Goal: Task Accomplishment & Management: Use online tool/utility

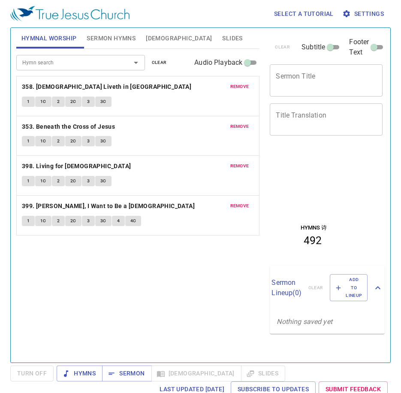
click at [29, 98] on span "1" at bounding box center [28, 102] width 3 height 8
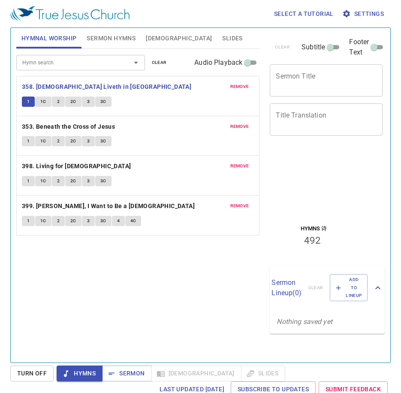
click at [61, 281] on div "Hymn search Hymn search clear Audio Playback remove 358. Christ Liveth in Me 1 …" at bounding box center [138, 202] width 244 height 306
click at [62, 280] on div "Hymn search Hymn search clear Audio Playback remove 358. Christ Liveth in Me 1 …" at bounding box center [138, 202] width 244 height 306
drag, startPoint x: 62, startPoint y: 280, endPoint x: 9, endPoint y: 305, distance: 58.4
click at [62, 280] on div "Hymn search Hymn search clear Audio Playback remove 358. Christ Liveth in Me 1 …" at bounding box center [138, 202] width 244 height 306
click at [106, 276] on div "Hymn search Hymn search clear Audio Playback remove 358. Christ Liveth in Me 1 …" at bounding box center [138, 202] width 244 height 306
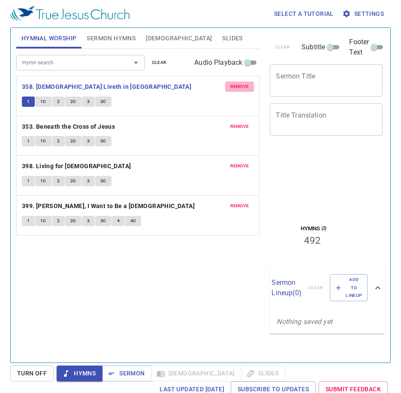
click at [236, 87] on span "remove" at bounding box center [239, 87] width 19 height 8
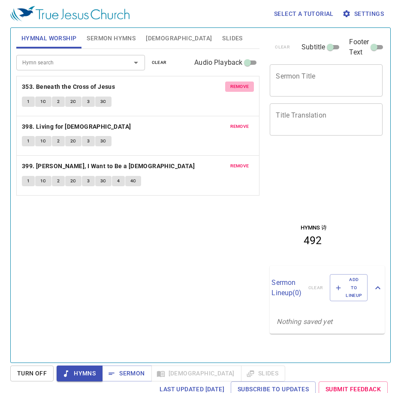
click at [236, 87] on span "remove" at bounding box center [239, 87] width 19 height 8
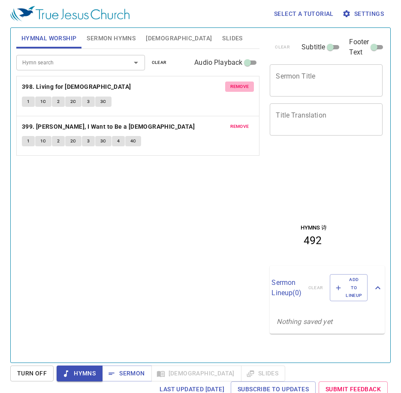
click at [236, 87] on span "remove" at bounding box center [239, 87] width 19 height 8
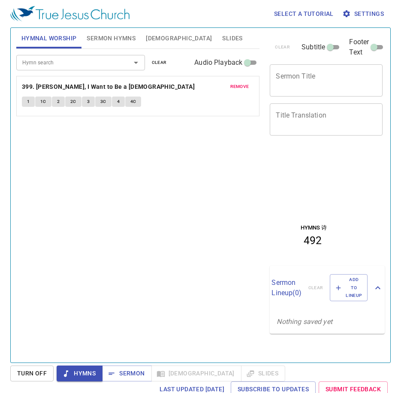
click at [236, 87] on span "remove" at bounding box center [239, 87] width 19 height 8
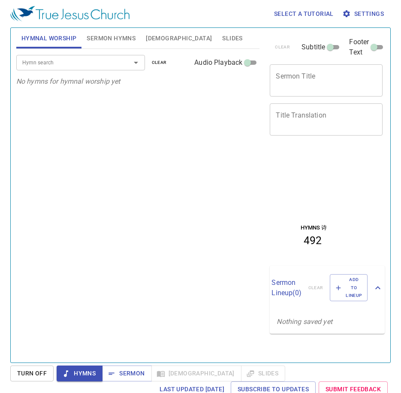
click at [105, 58] on input "Hymn search" at bounding box center [68, 63] width 98 height 10
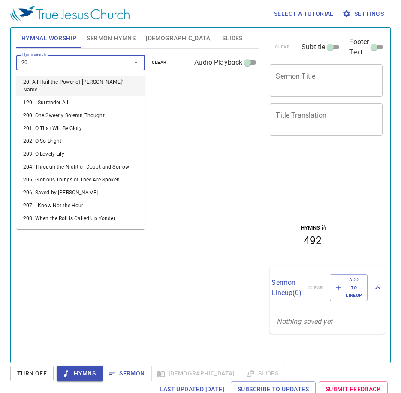
type input "2"
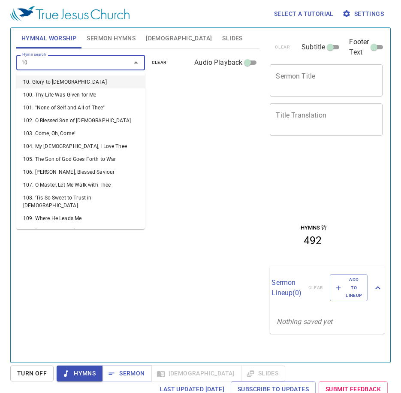
type input "104"
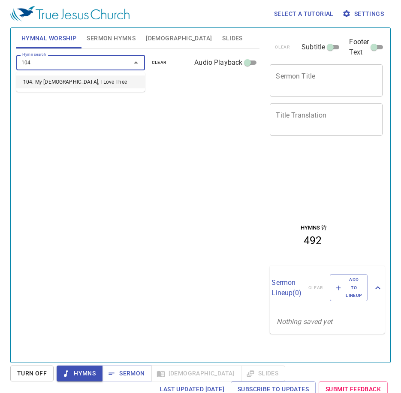
click at [63, 81] on li "104. My [DEMOGRAPHIC_DATA], I Love Thee" at bounding box center [80, 82] width 129 height 13
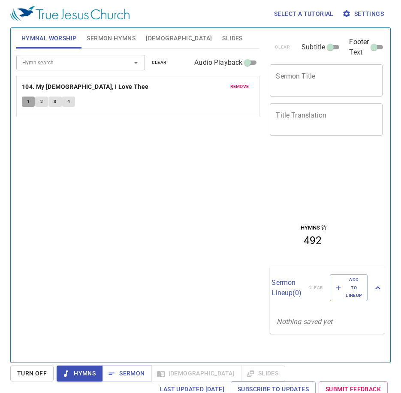
click at [25, 103] on button "1" at bounding box center [28, 102] width 13 height 10
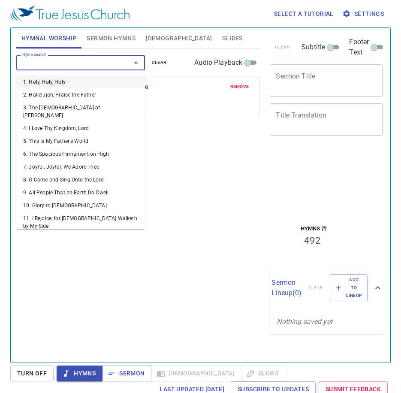
click at [93, 64] on input "Hymn search" at bounding box center [68, 63] width 98 height 10
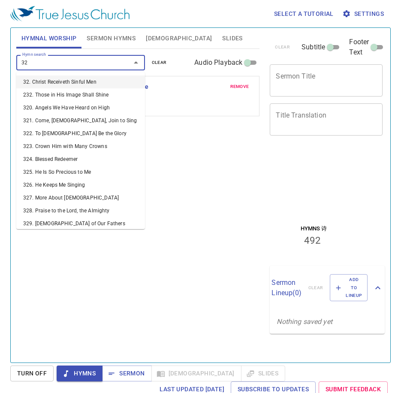
type input "322"
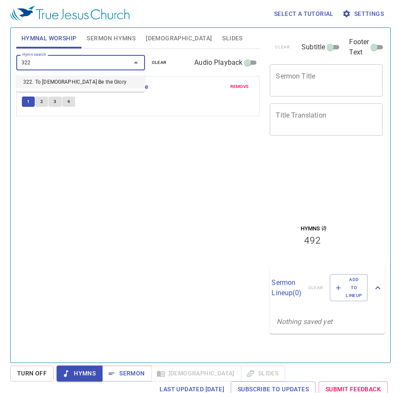
click at [92, 77] on li "322. To [DEMOGRAPHIC_DATA] Be the Glory" at bounding box center [80, 82] width 129 height 13
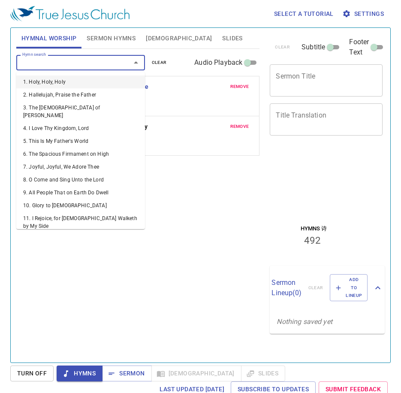
click at [83, 64] on input "Hymn search" at bounding box center [68, 63] width 98 height 10
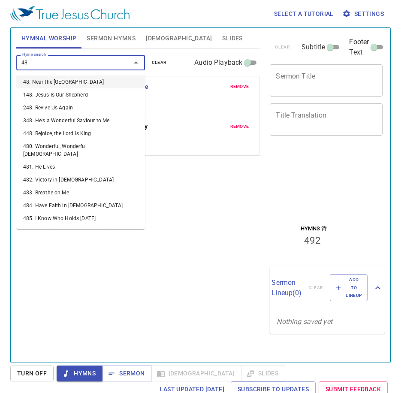
type input "485"
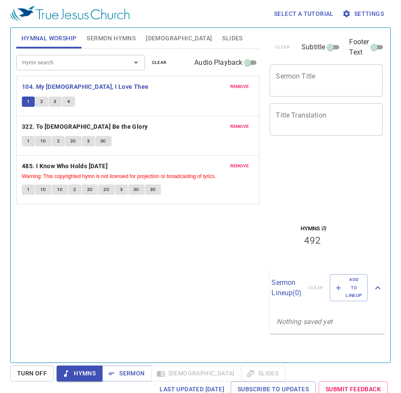
click at [88, 62] on input "Hymn search" at bounding box center [68, 63] width 98 height 10
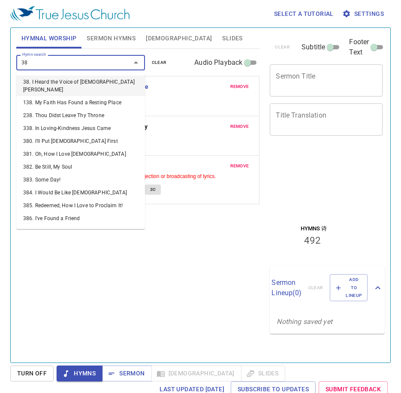
type input "383"
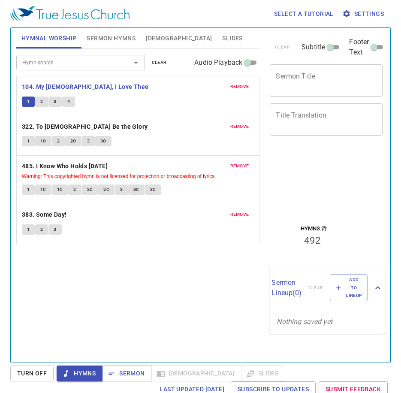
click at [121, 39] on span "Sermon Hymns" at bounding box center [111, 38] width 49 height 11
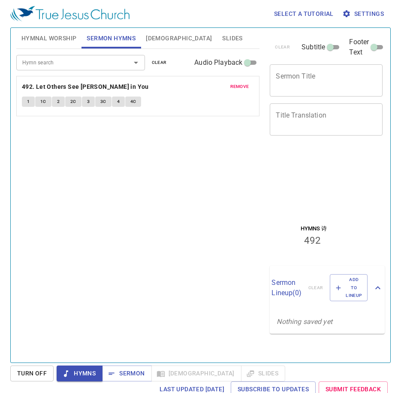
click at [238, 88] on span "remove" at bounding box center [239, 87] width 19 height 8
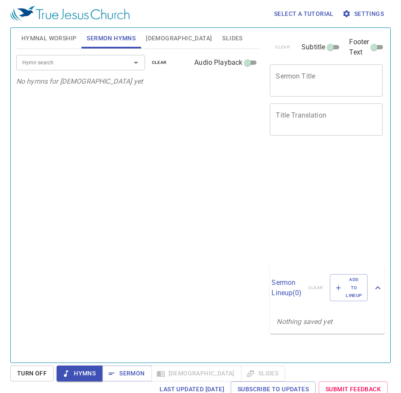
click at [112, 59] on input "Hymn search" at bounding box center [68, 63] width 98 height 10
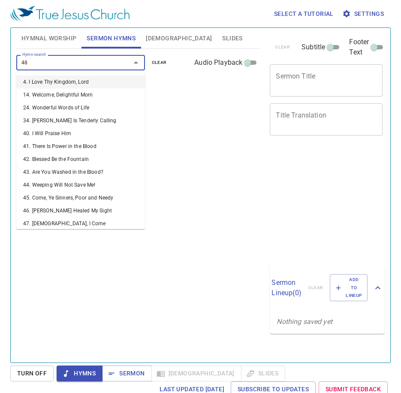
type input "484"
type input "485"
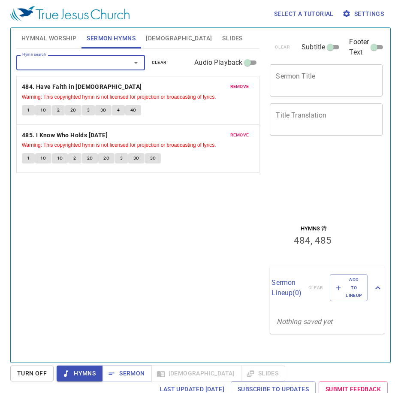
click at [127, 220] on div "Hymn search Hymn search clear Audio Playback remove 484. Have Faith in God Warn…" at bounding box center [138, 202] width 244 height 306
click at [222, 36] on span "Slides" at bounding box center [232, 38] width 20 height 11
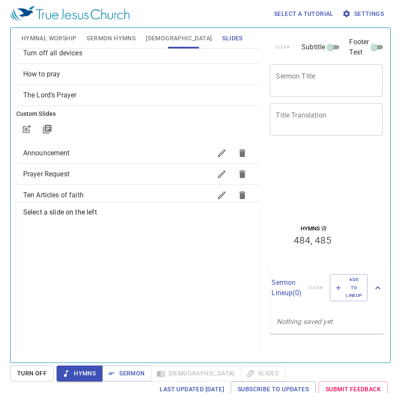
scroll to position [43, 0]
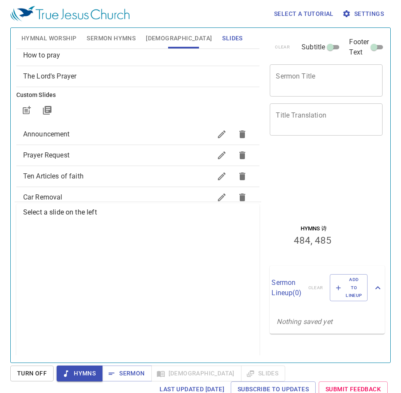
click at [108, 151] on span "Prayer Request" at bounding box center [117, 155] width 189 height 10
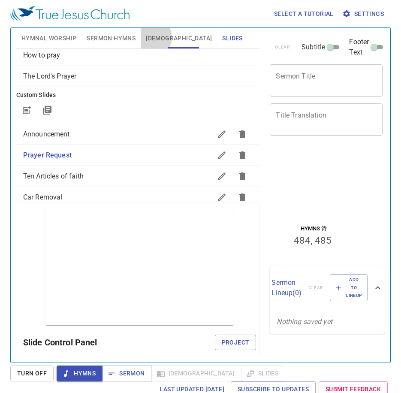
click at [153, 37] on span "Bible" at bounding box center [179, 38] width 66 height 11
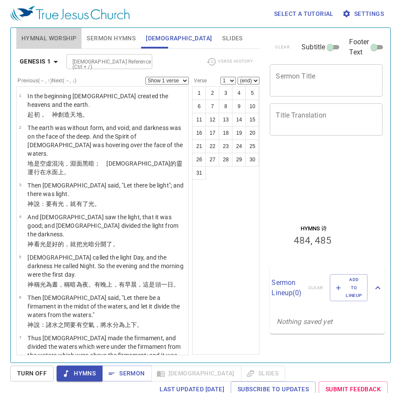
click at [40, 39] on span "Hymnal Worship" at bounding box center [48, 38] width 55 height 11
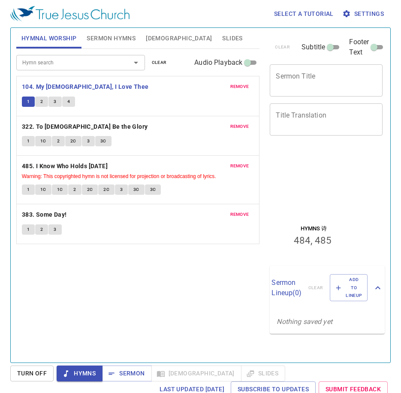
click at [100, 64] on input "Hymn search" at bounding box center [68, 63] width 98 height 10
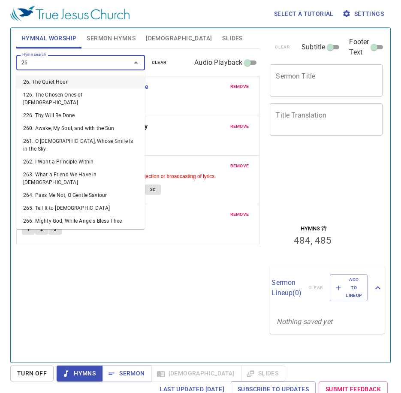
type input "264"
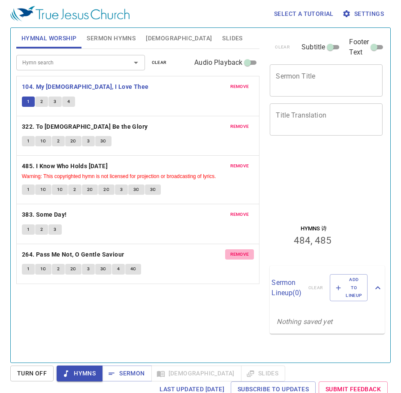
click at [245, 249] on button "remove" at bounding box center [239, 254] width 29 height 10
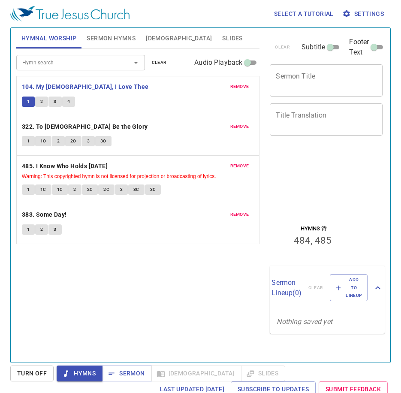
click at [109, 314] on div "Hymn search Hymn search clear Audio Playback remove 104. My Jesus, I Love Thee …" at bounding box center [138, 202] width 244 height 306
click at [44, 103] on button "2" at bounding box center [41, 102] width 13 height 10
click at [180, 266] on div "Hymn search Hymn search clear Audio Playback remove 104. My Jesus, I Love Thee …" at bounding box center [138, 202] width 244 height 306
click at [57, 104] on button "3" at bounding box center [54, 102] width 13 height 10
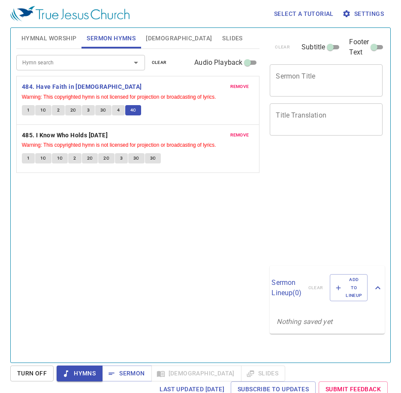
scroll to position [4, 0]
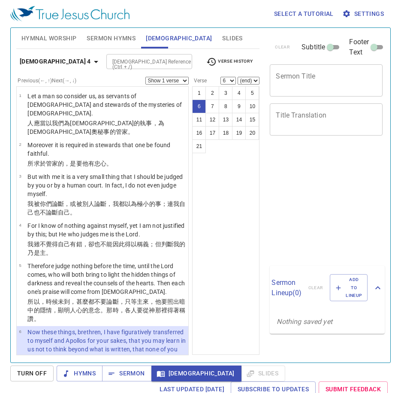
select select "6"
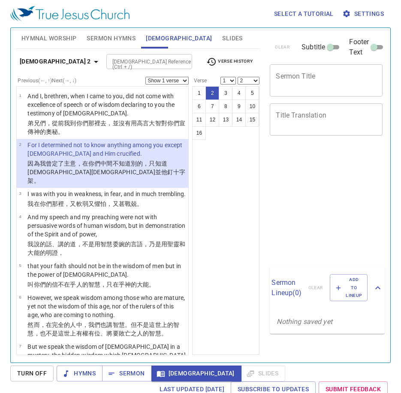
select select "2"
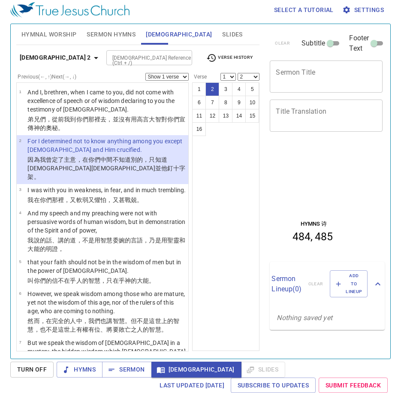
scroll to position [4, 0]
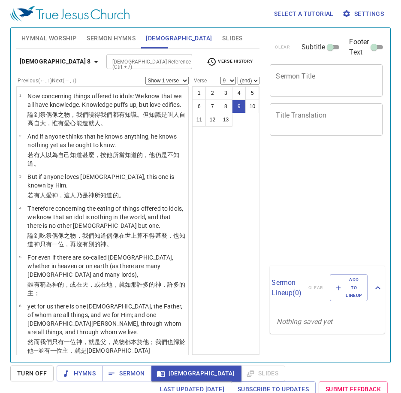
select select "9"
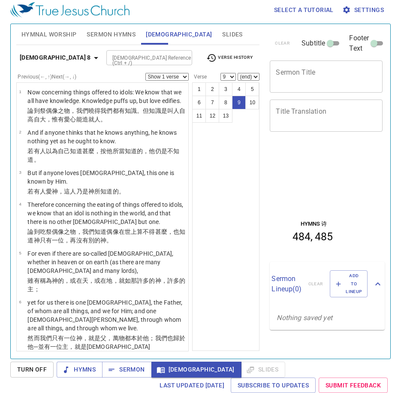
scroll to position [162, 0]
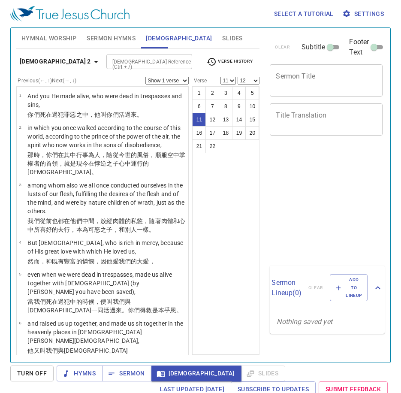
select select "11"
select select "12"
select select "11"
select select "12"
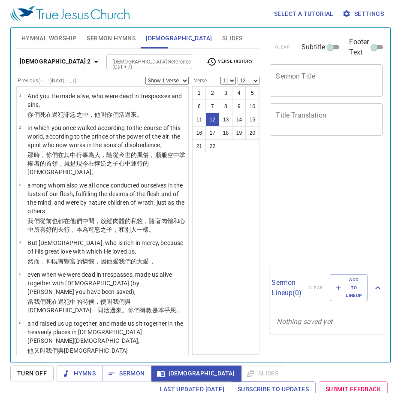
scroll to position [4, 0]
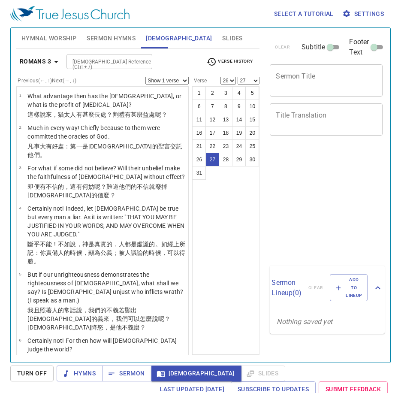
select select "26"
select select "27"
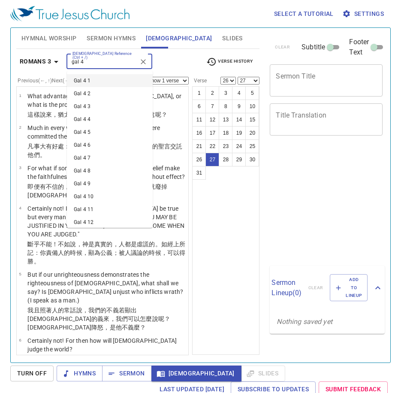
select select "26"
select select "27"
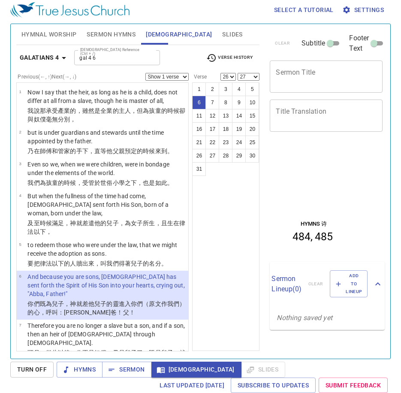
type input "Gal 4 6"
select select "6"
select select
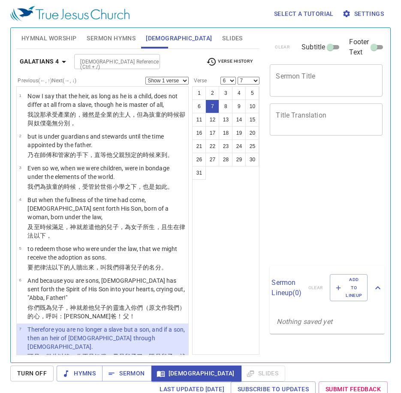
select select "6"
select select "7"
select select "6"
select select "7"
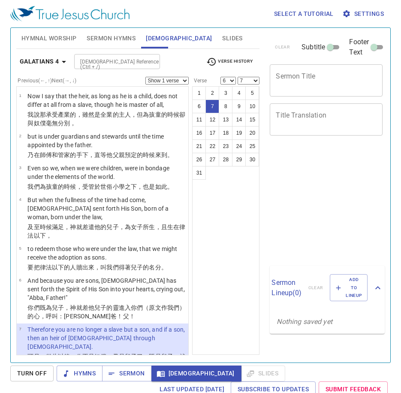
scroll to position [4, 0]
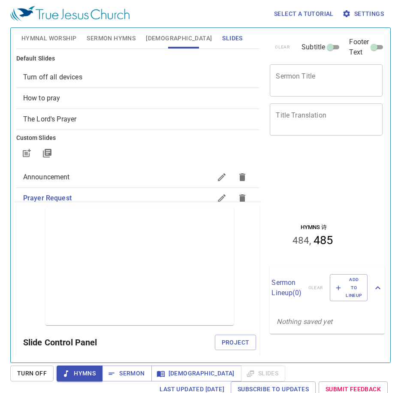
click at [237, 341] on span "Project" at bounding box center [236, 342] width 28 height 11
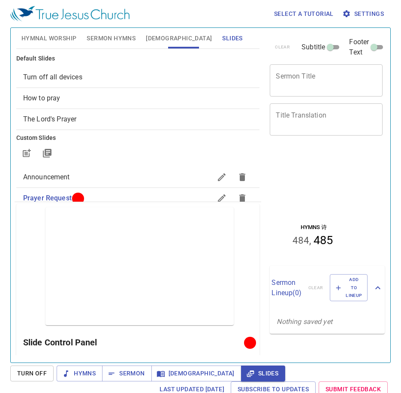
click at [230, 345] on h6 "Slide Control Panel" at bounding box center [135, 343] width 224 height 14
